Goal: Task Accomplishment & Management: Manage account settings

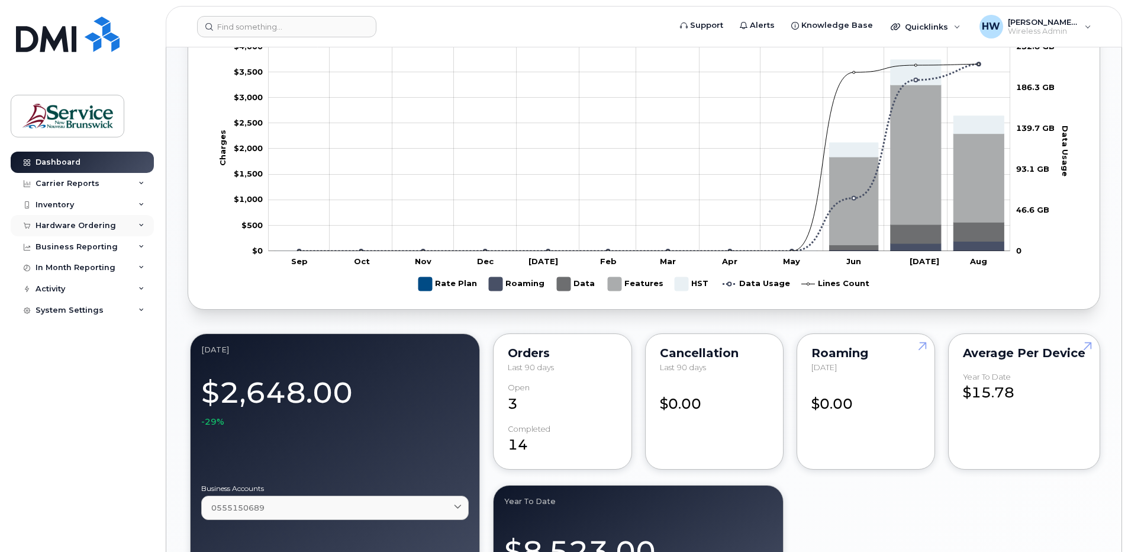
scroll to position [533, 0]
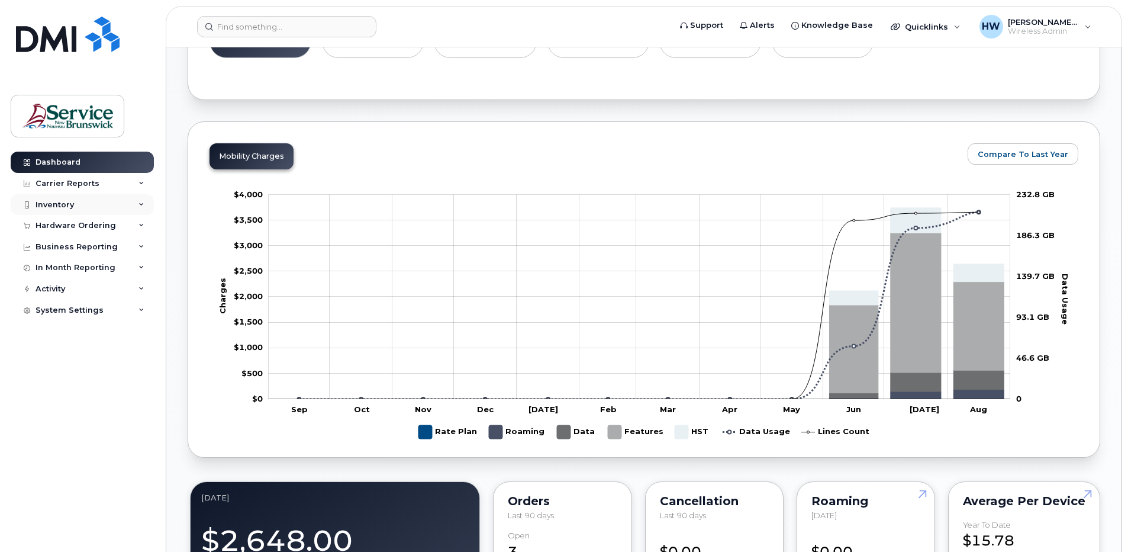
click at [73, 204] on div "Inventory" at bounding box center [55, 204] width 38 height 9
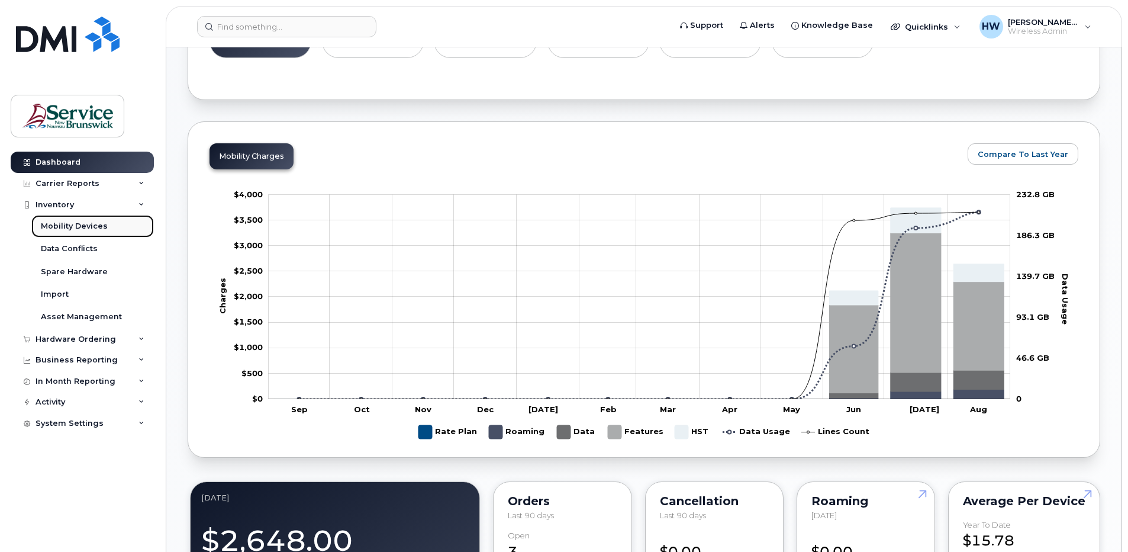
click at [97, 229] on div "Mobility Devices" at bounding box center [74, 226] width 67 height 11
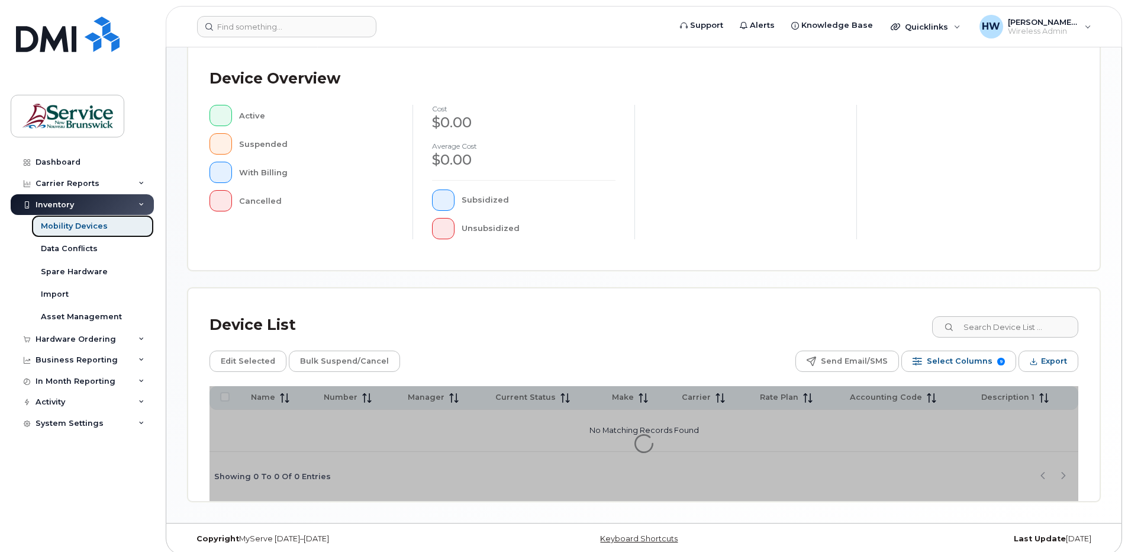
scroll to position [262, 0]
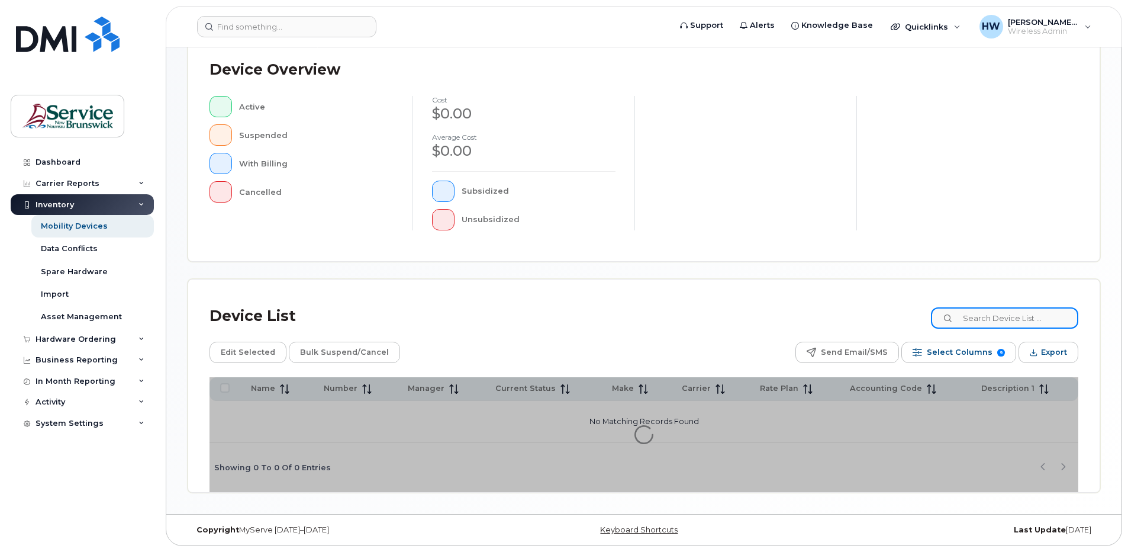
click at [993, 319] on input at bounding box center [1004, 317] width 147 height 21
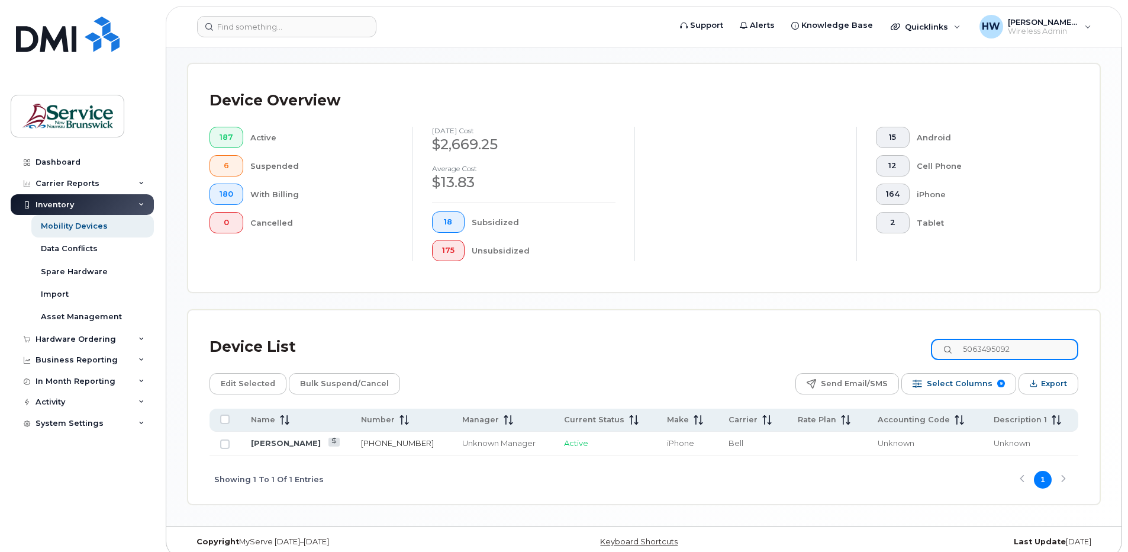
type input "5063495092"
click at [371, 441] on link "506-349-5092" at bounding box center [397, 442] width 73 height 9
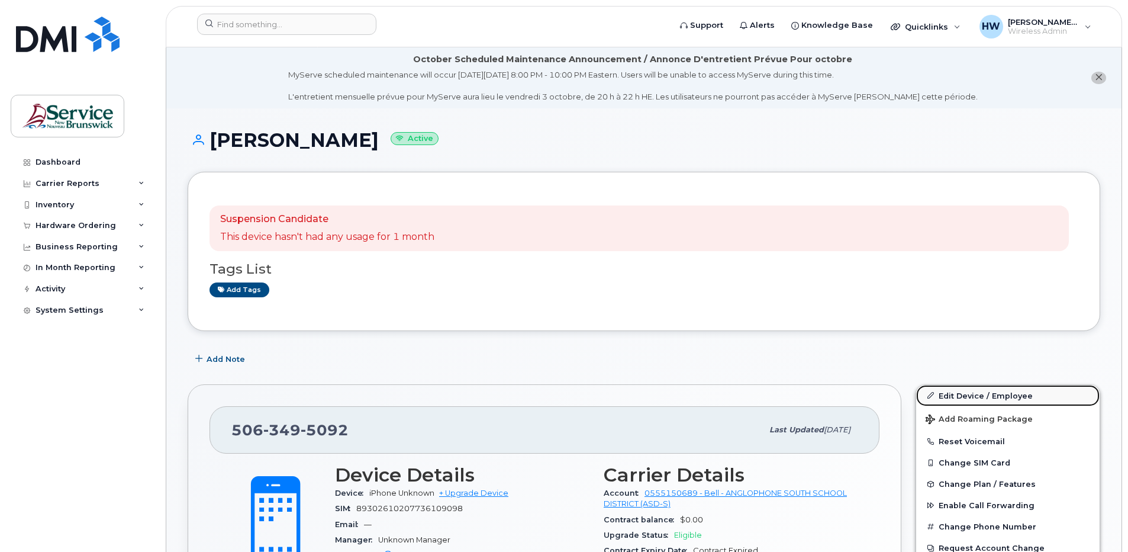
click at [989, 395] on link "Edit Device / Employee" at bounding box center [1008, 395] width 184 height 21
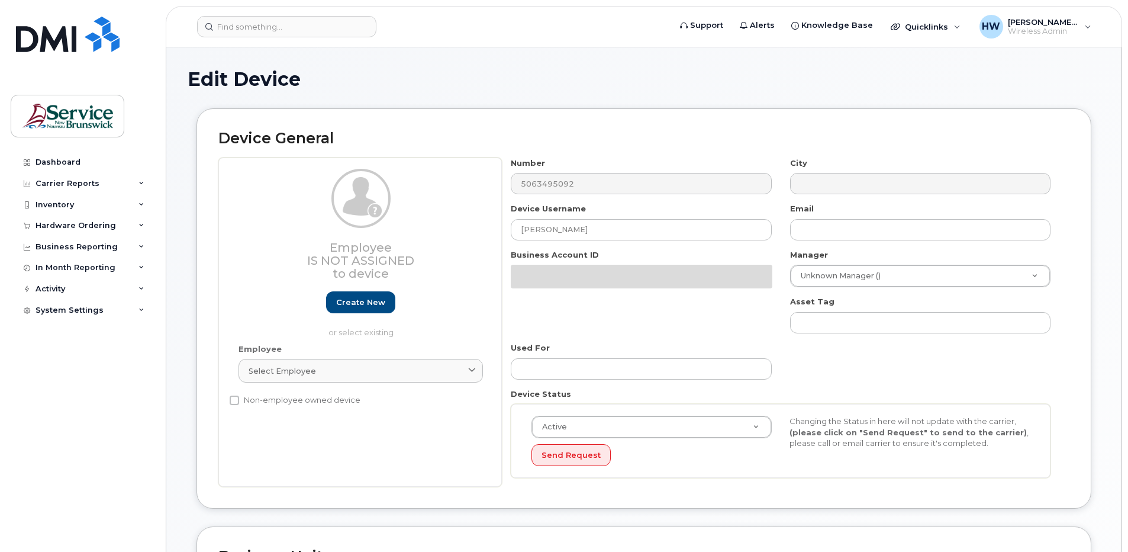
select select "34535615"
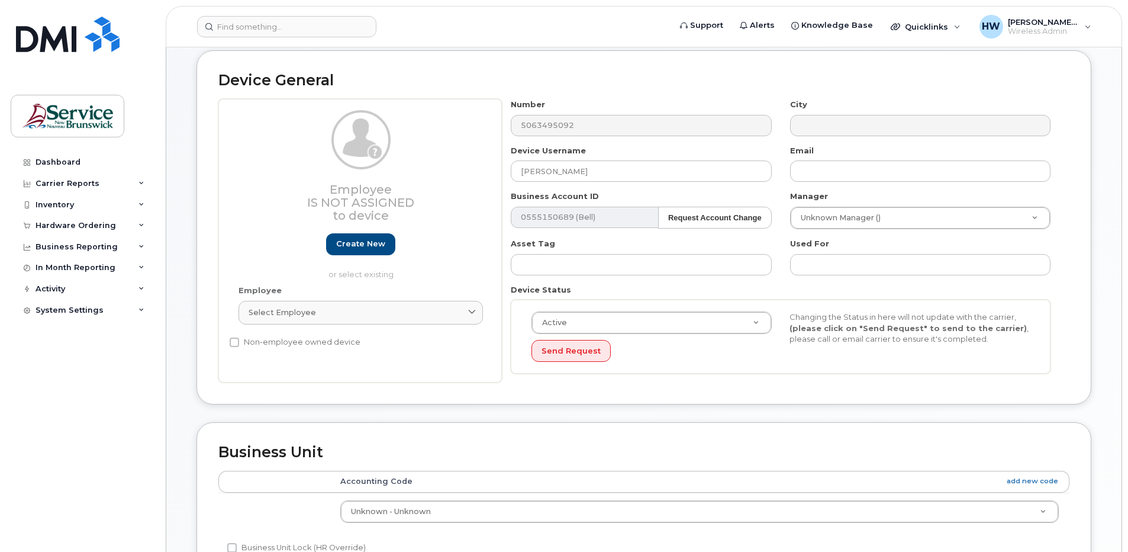
scroll to position [73, 0]
